Goal: Submit feedback/report problem: Submit feedback/report problem

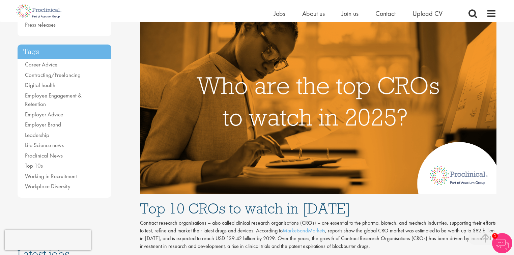
scroll to position [135, 0]
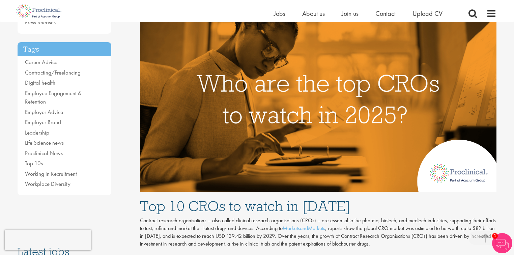
click at [123, 96] on div "Content types Quizzes Blogs Guidebooks Videos Infographics Case studies Press r…" at bounding box center [73, 228] width 122 height 575
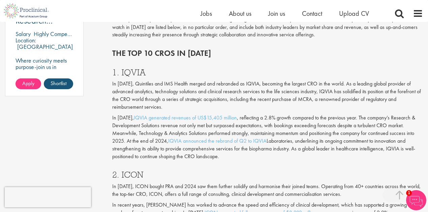
scroll to position [557, 0]
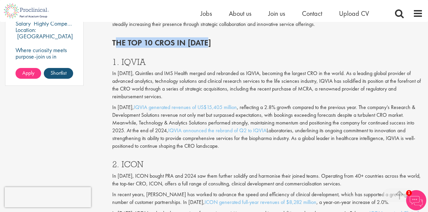
drag, startPoint x: 111, startPoint y: 34, endPoint x: 210, endPoint y: 33, distance: 98.8
click at [238, 58] on h3 "1. IQVIA" at bounding box center [267, 62] width 311 height 9
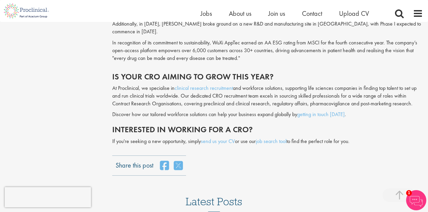
scroll to position [1749, 0]
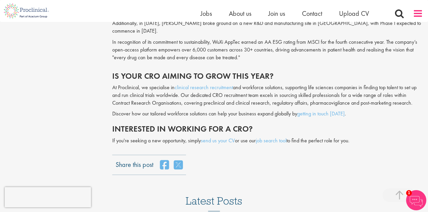
click at [419, 17] on span at bounding box center [418, 13] width 10 height 10
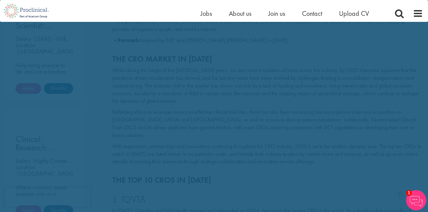
scroll to position [0, 0]
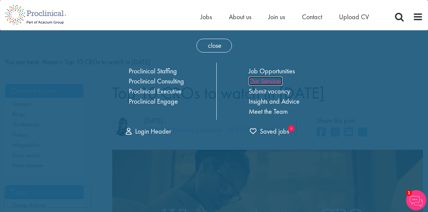
click at [273, 82] on link "Our Services" at bounding box center [266, 81] width 34 height 9
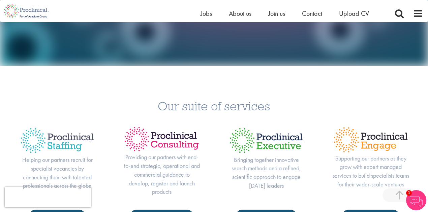
scroll to position [135, 0]
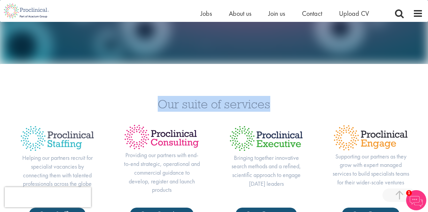
drag, startPoint x: 160, startPoint y: 102, endPoint x: 273, endPoint y: 107, distance: 113.4
click at [273, 107] on h3 "Our suite of services" at bounding box center [214, 104] width 418 height 12
click at [292, 100] on h3 "Our suite of services" at bounding box center [214, 104] width 418 height 12
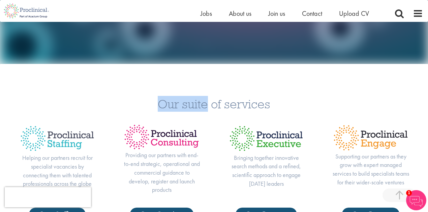
drag, startPoint x: 160, startPoint y: 103, endPoint x: 207, endPoint y: 102, distance: 46.9
click at [207, 102] on h3 "Our suite of services" at bounding box center [214, 104] width 418 height 12
click at [233, 106] on h3 "Our suite of services" at bounding box center [214, 104] width 418 height 12
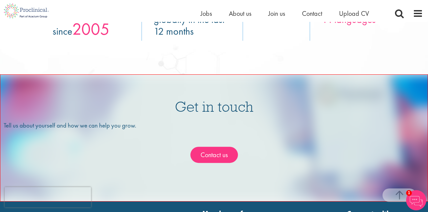
scroll to position [1132, 0]
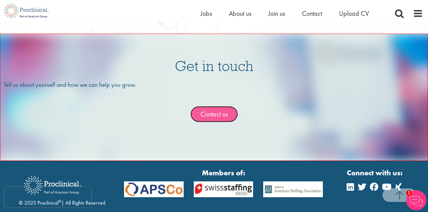
click at [220, 117] on link "Contact us" at bounding box center [215, 114] width 48 height 17
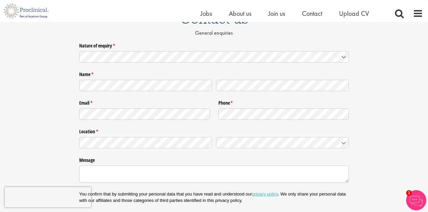
scroll to position [67, 0]
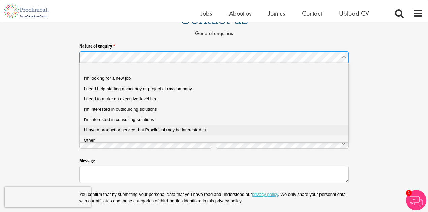
click at [159, 131] on span "I have a product or service that Proclinical may be interested in" at bounding box center [145, 129] width 122 height 5
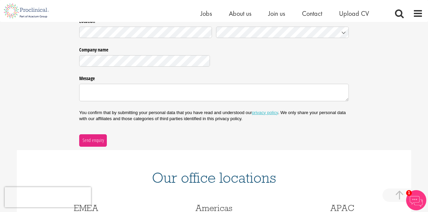
scroll to position [157, 0]
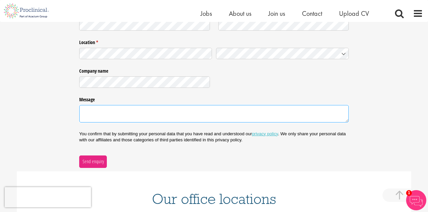
click at [105, 109] on textarea "Message" at bounding box center [214, 113] width 270 height 17
paste textarea "a patented device in the field of [MEDICAL_DATA] (with patents granted by both …"
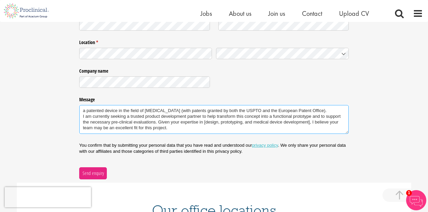
click at [82, 110] on textarea "a patented device in the field of [MEDICAL_DATA] (with patents granted by both …" at bounding box center [214, 119] width 270 height 29
paste textarea "My name is [PERSON_NAME], and I am the inventor of"
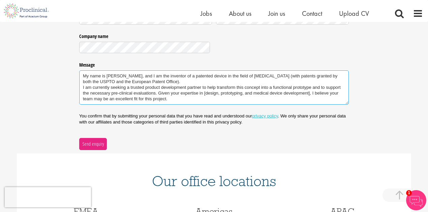
scroll to position [202, 0]
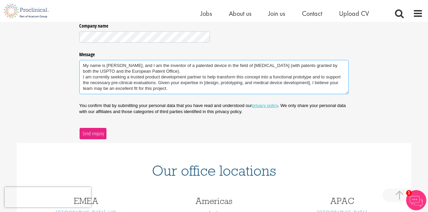
type textarea "My name is [PERSON_NAME], and I am the inventor of a patented device in the fie…"
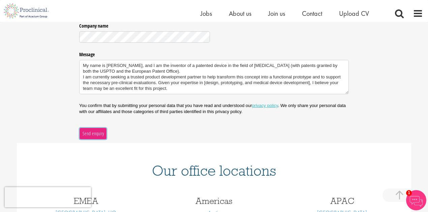
click at [94, 132] on span "Send enquiry" at bounding box center [93, 133] width 22 height 7
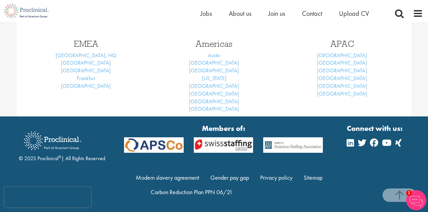
scroll to position [114, 0]
